Goal: Find specific page/section

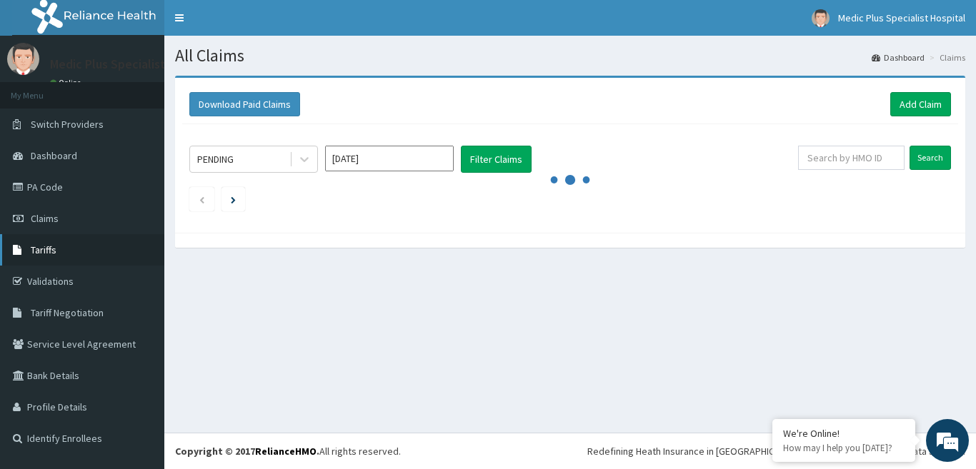
click at [60, 246] on link "Tariffs" at bounding box center [82, 249] width 164 height 31
click at [42, 176] on link "PA Code" at bounding box center [82, 186] width 164 height 31
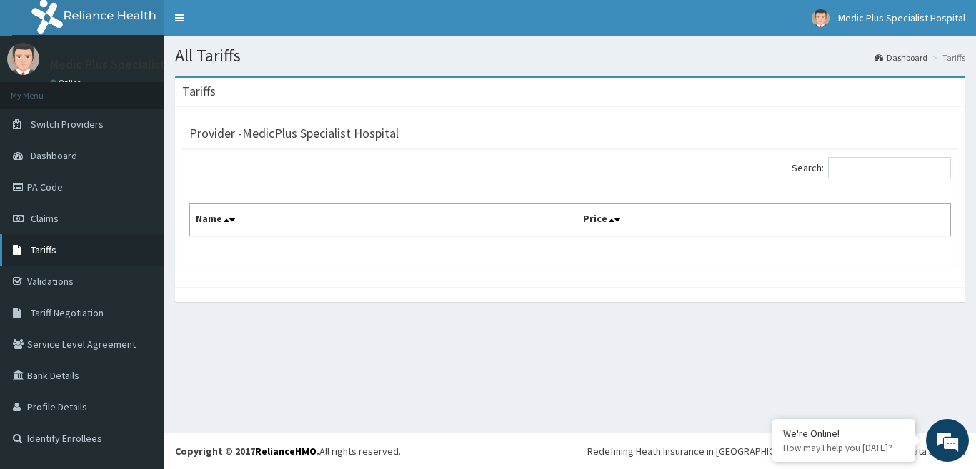
click at [97, 241] on link "Tariffs" at bounding box center [82, 249] width 164 height 31
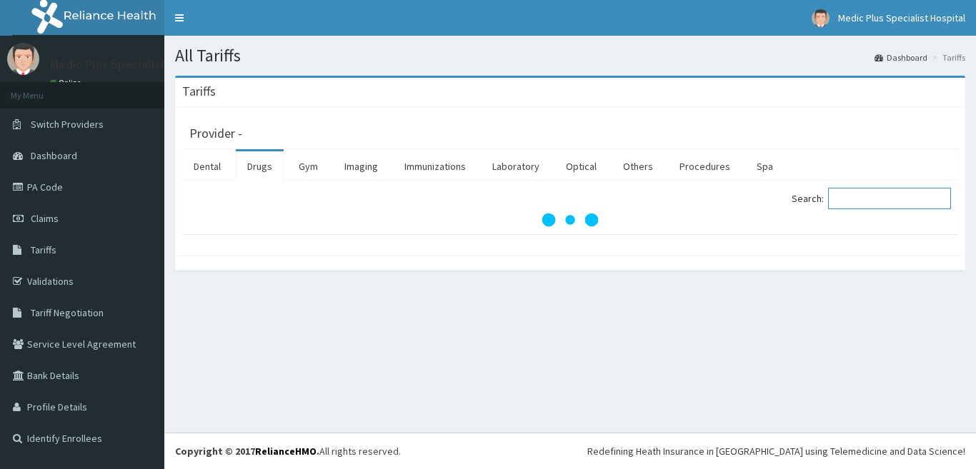
click at [874, 196] on input "Search:" at bounding box center [889, 198] width 123 height 21
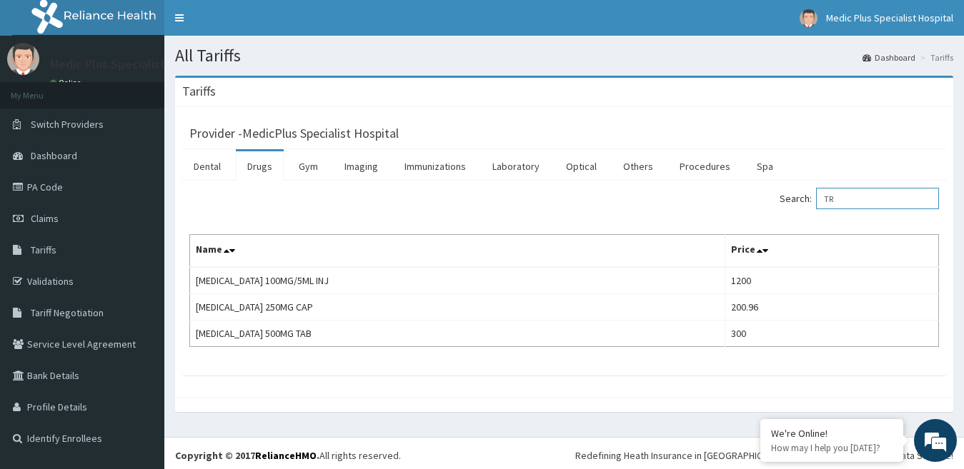
type input "T"
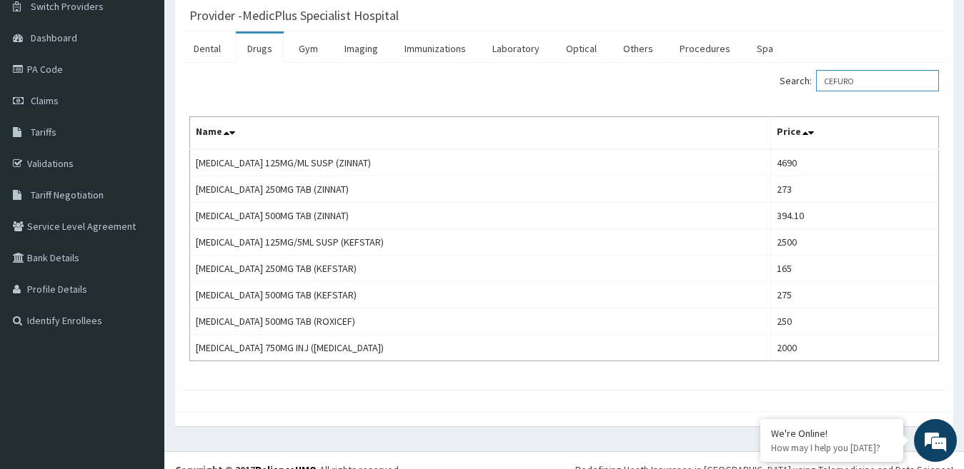
scroll to position [136, 0]
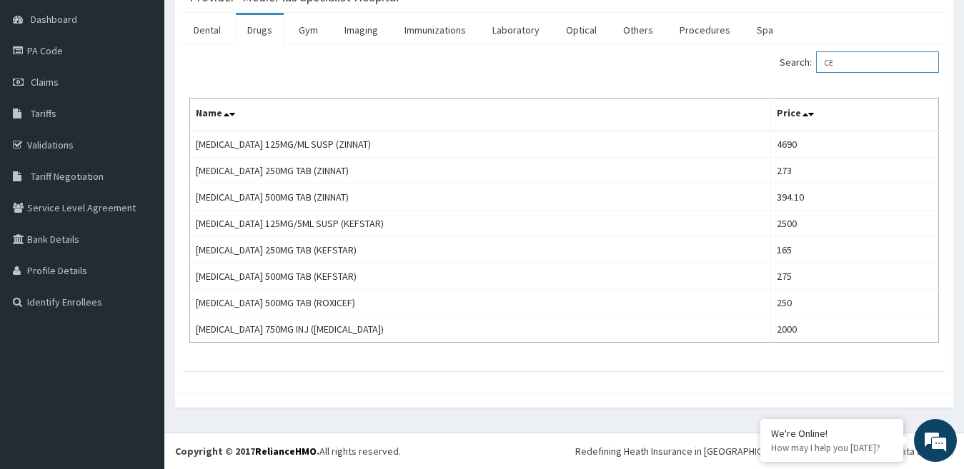
type input "C"
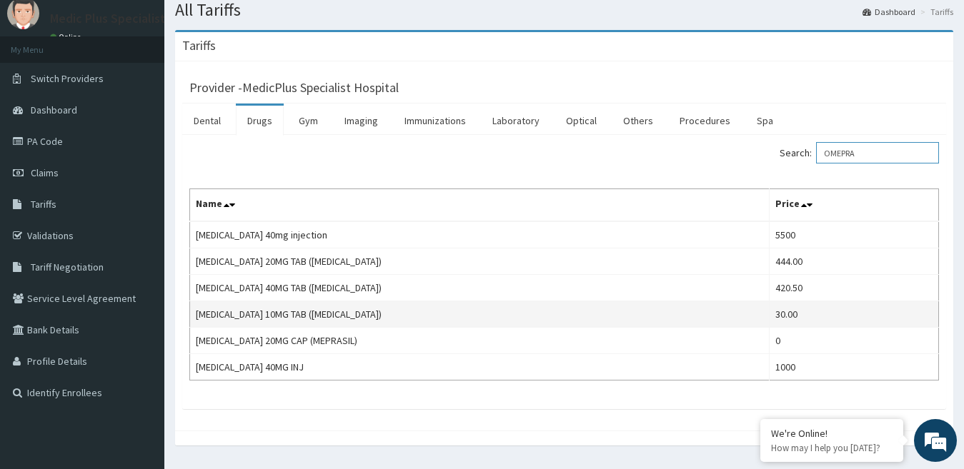
scroll to position [71, 0]
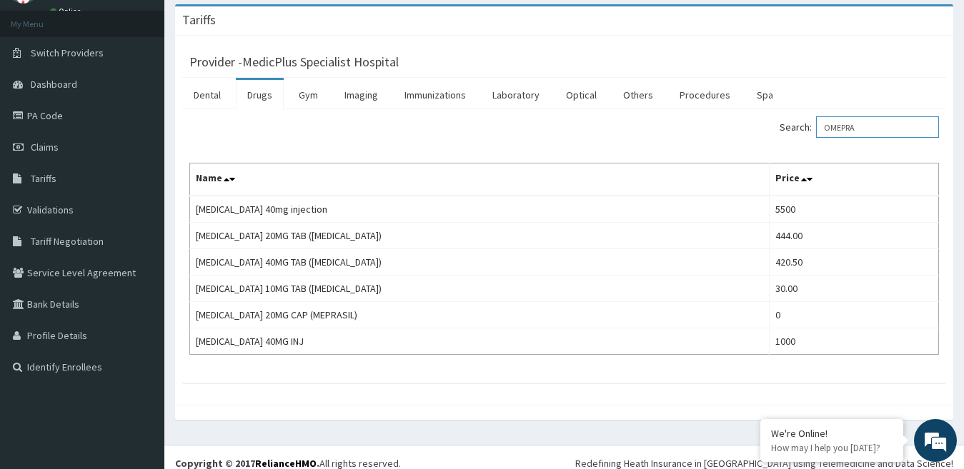
type input "OMEPRA"
